Goal: Information Seeking & Learning: Learn about a topic

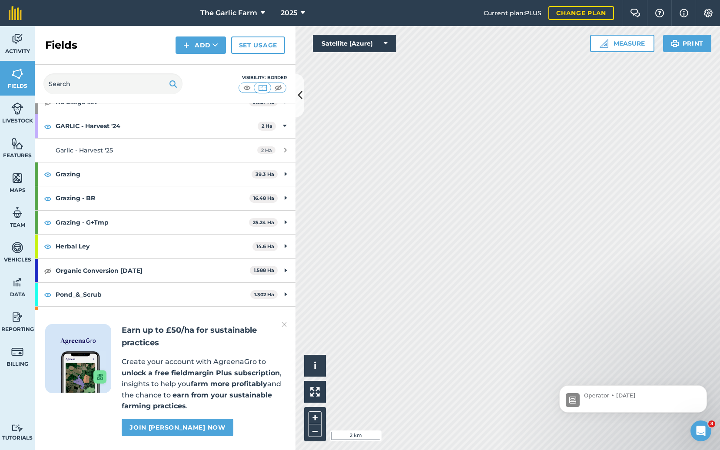
scroll to position [61, 0]
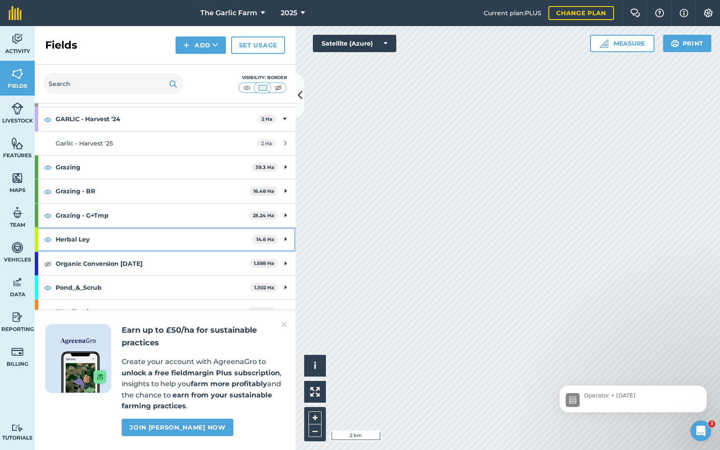
click at [162, 241] on strong "Herbal Ley" at bounding box center [154, 239] width 197 height 23
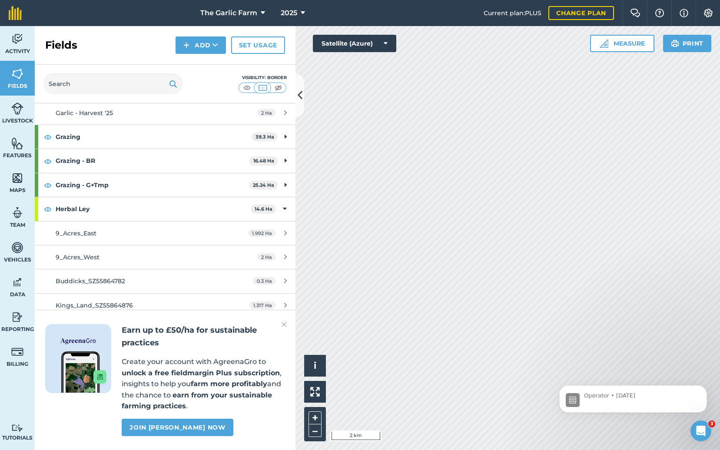
click at [91, 254] on span "9_Acres_West" at bounding box center [78, 257] width 44 height 8
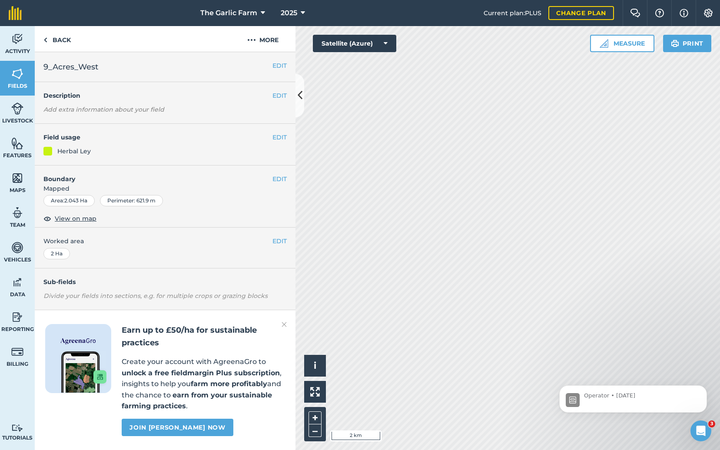
click at [283, 327] on img at bounding box center [284, 324] width 5 height 10
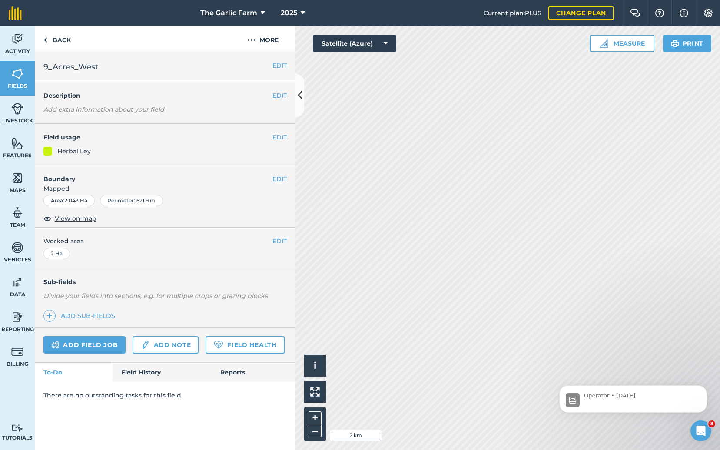
click at [138, 372] on link "Field History" at bounding box center [162, 372] width 99 height 19
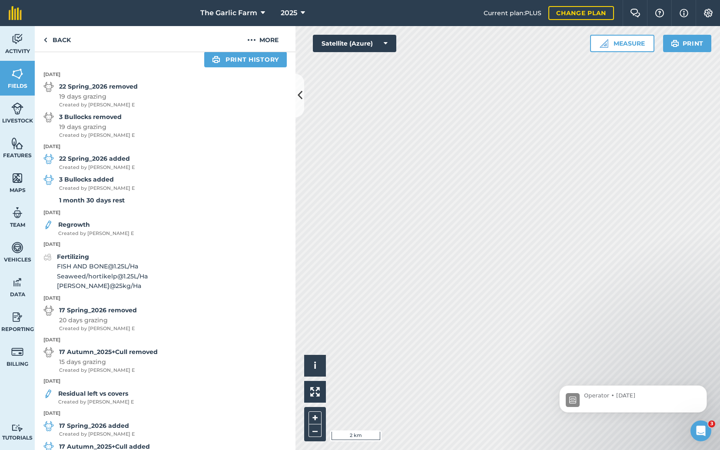
scroll to position [361, 0]
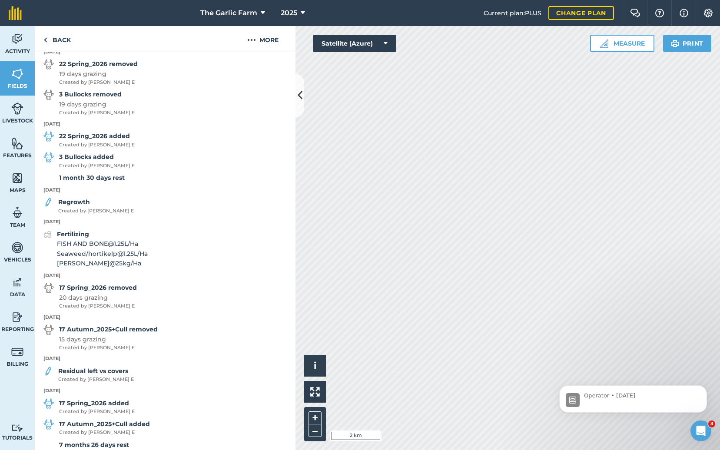
click at [83, 202] on div "Regrowth Created by [PERSON_NAME] E" at bounding box center [96, 205] width 76 height 17
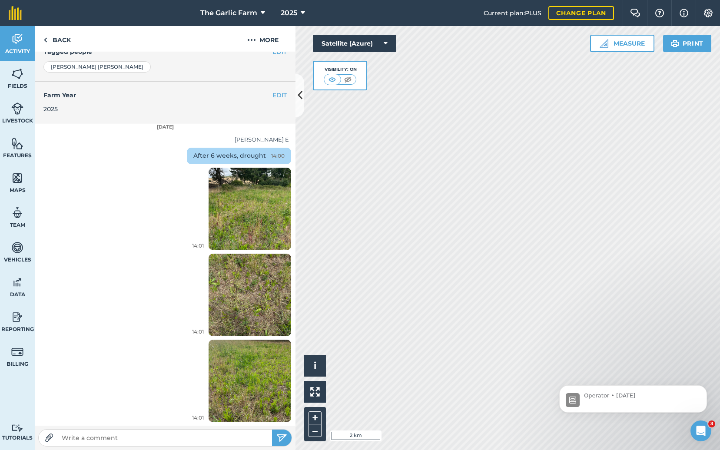
scroll to position [203, 0]
